Goal: Task Accomplishment & Management: Complete application form

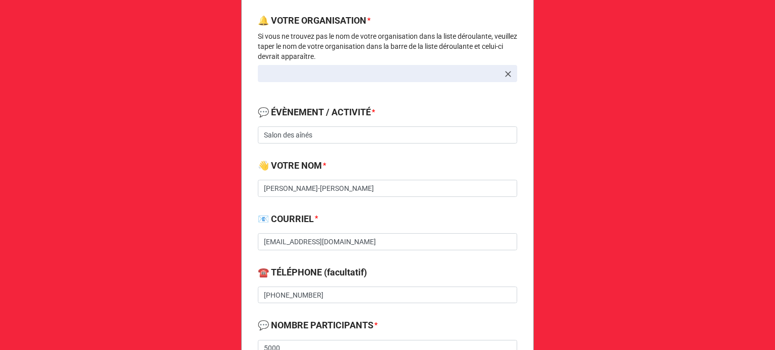
scroll to position [201, 0]
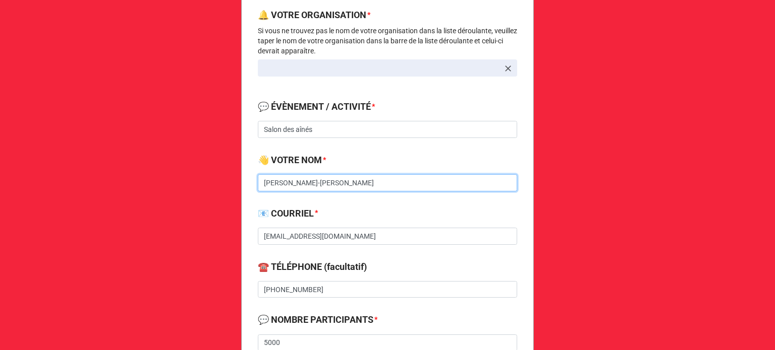
drag, startPoint x: 604, startPoint y: 278, endPoint x: 356, endPoint y: 177, distance: 268.1
click at [356, 177] on input "Marie-Ève Bernier-Bouchard" at bounding box center [387, 182] width 259 height 17
type input "Mélissa Watson"
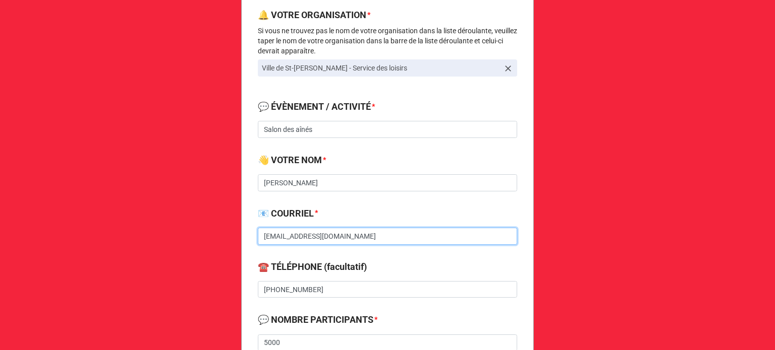
click at [295, 233] on input "mbbouchard@vsj.ca" at bounding box center [387, 236] width 259 height 17
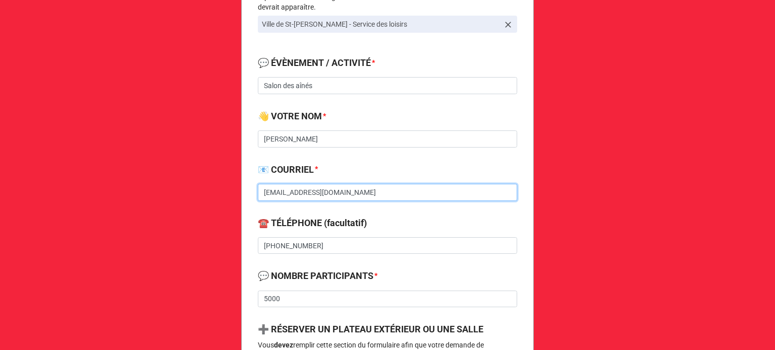
scroll to position [246, 0]
type input "mwatson@vsj.ca"
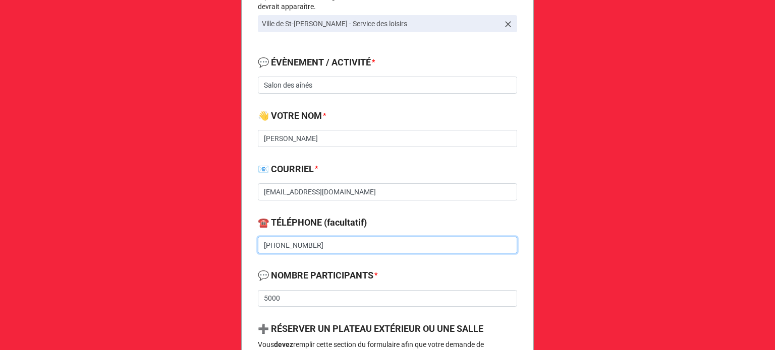
click at [288, 244] on input "450-821-2765" at bounding box center [387, 245] width 259 height 17
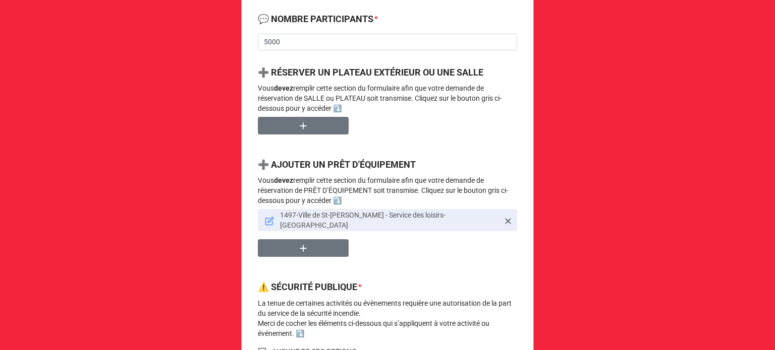
scroll to position [821, 0]
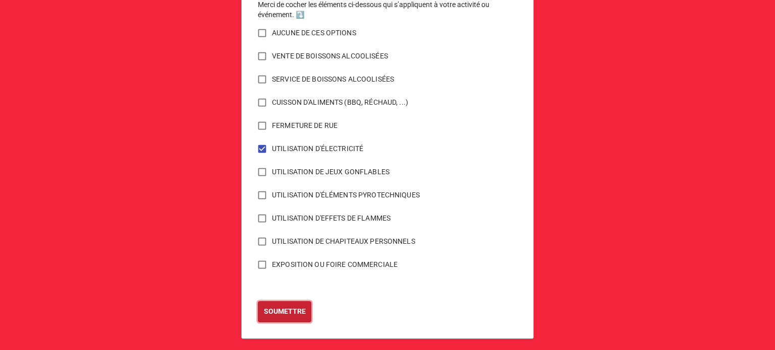
click at [288, 307] on b "SOUMETTRE" at bounding box center [285, 312] width 42 height 11
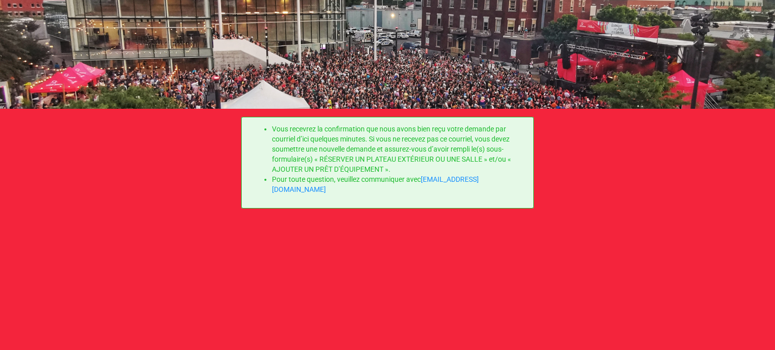
scroll to position [0, 0]
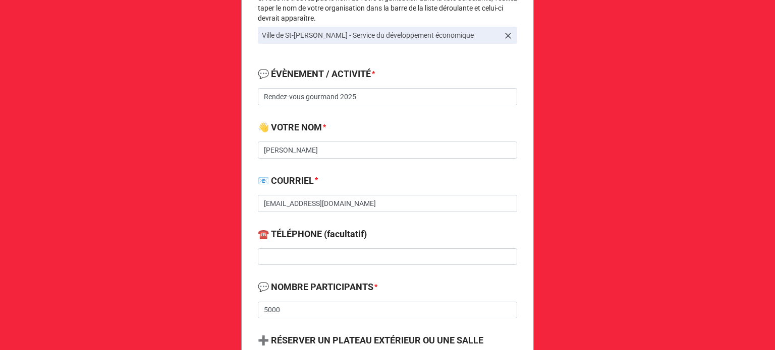
scroll to position [138, 0]
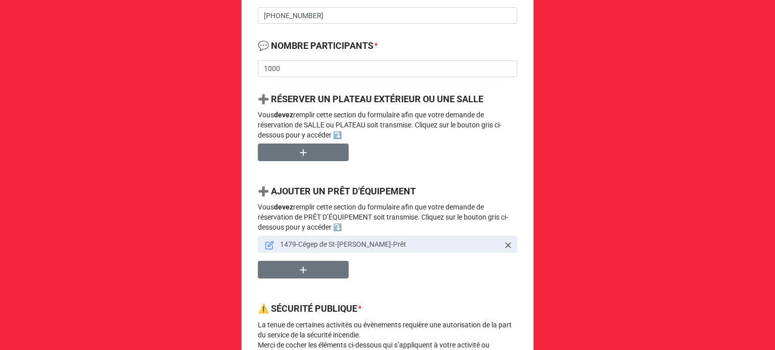
scroll to position [498, 0]
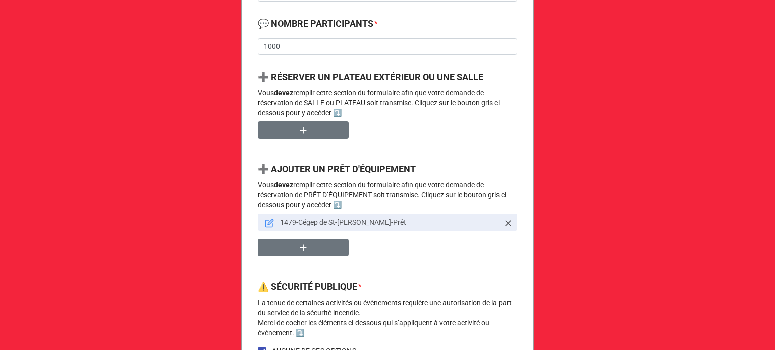
click at [268, 222] on icon at bounding box center [271, 222] width 6 height 6
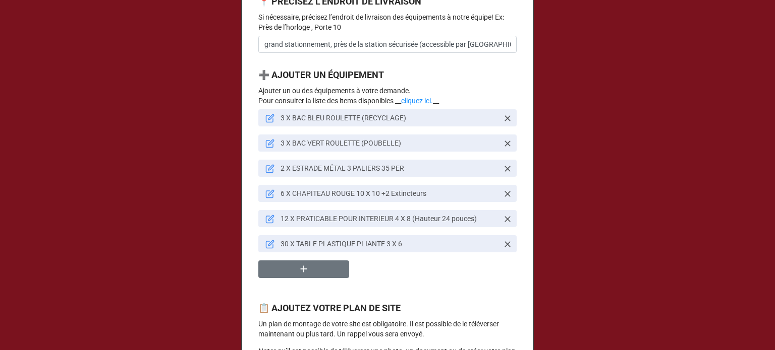
scroll to position [780, 0]
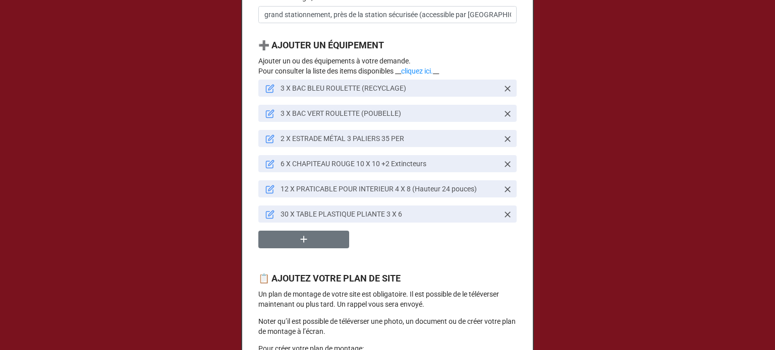
click at [265, 194] on icon at bounding box center [269, 189] width 9 height 9
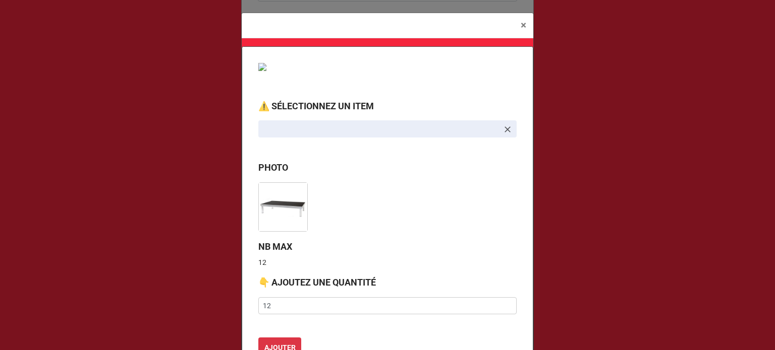
type textarea "x"
click at [278, 304] on input "12" at bounding box center [387, 306] width 258 height 17
type input "1"
click at [277, 304] on input "text" at bounding box center [387, 306] width 258 height 17
type input "9"
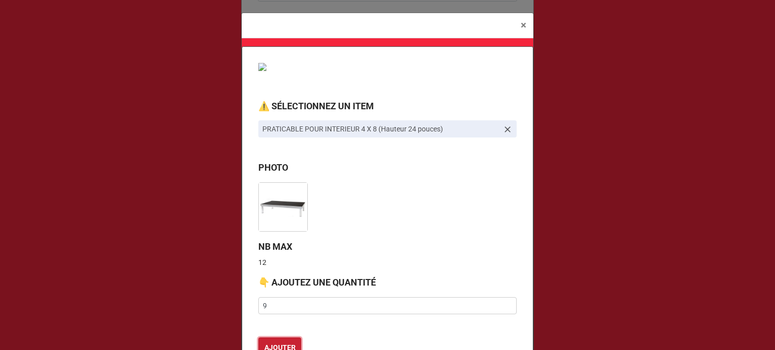
click at [270, 343] on b "AJOUTER" at bounding box center [279, 348] width 31 height 11
type textarea "x"
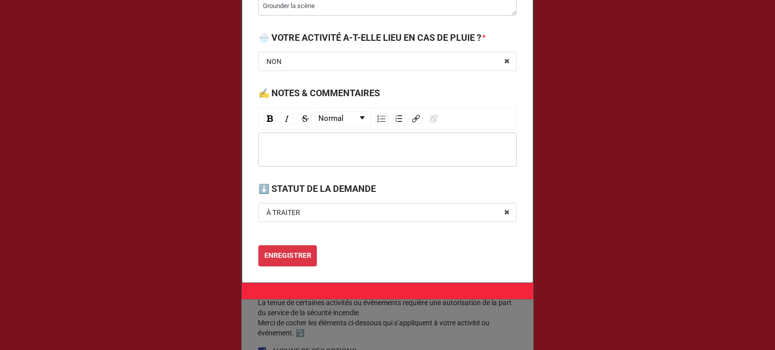
scroll to position [1629, 0]
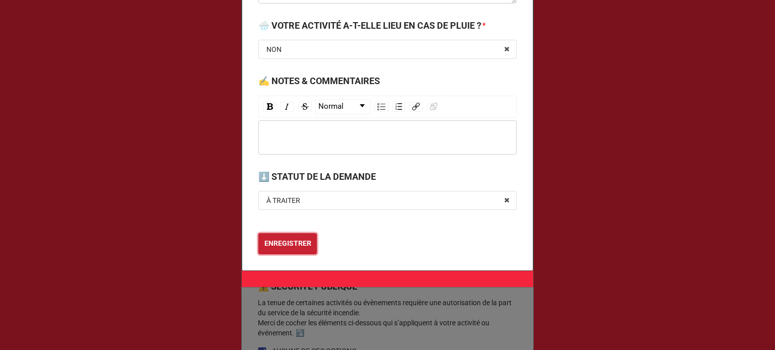
click at [301, 239] on b "ENREGISTRER" at bounding box center [287, 244] width 47 height 11
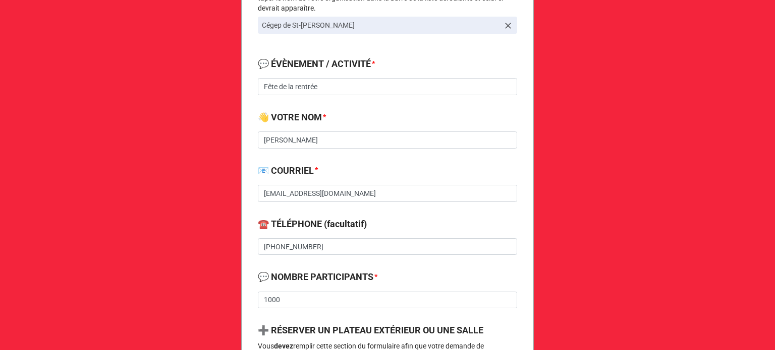
scroll to position [0, 0]
